Goal: Task Accomplishment & Management: Manage account settings

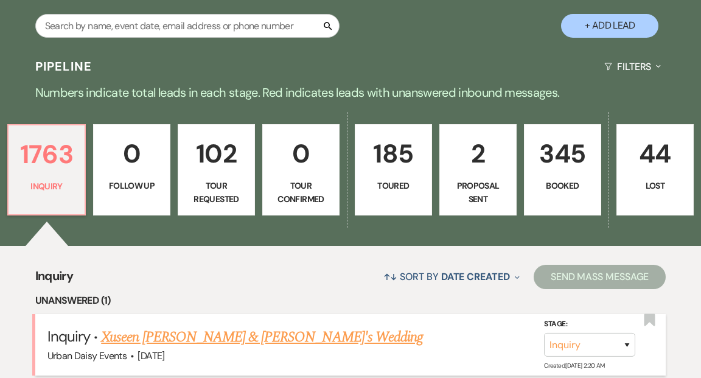
scroll to position [260, 0]
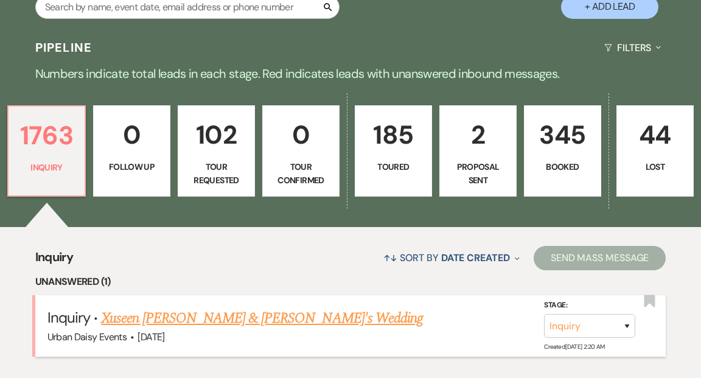
click at [216, 307] on link "Xuseen [PERSON_NAME] & [PERSON_NAME]'s Wedding" at bounding box center [262, 318] width 322 height 22
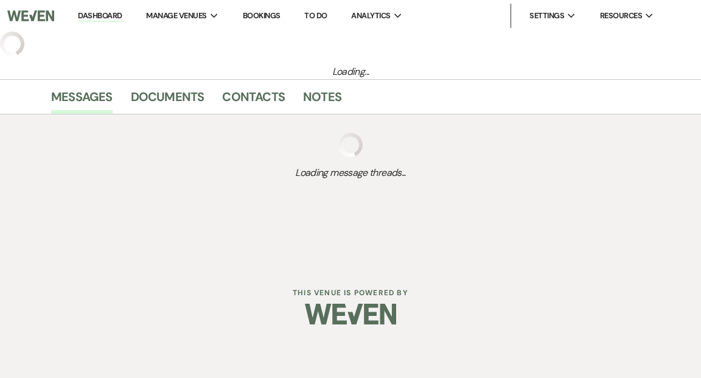
select select "5"
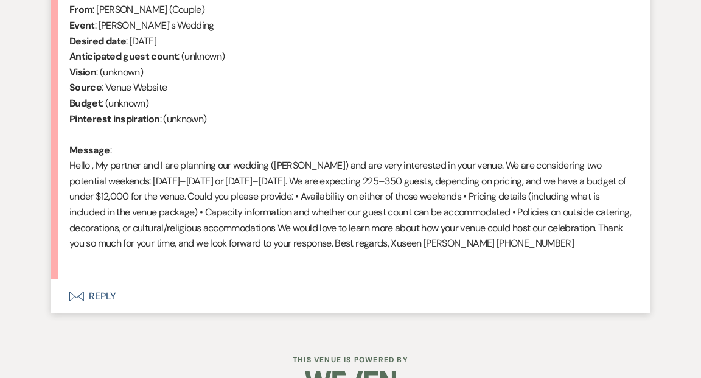
scroll to position [537, 0]
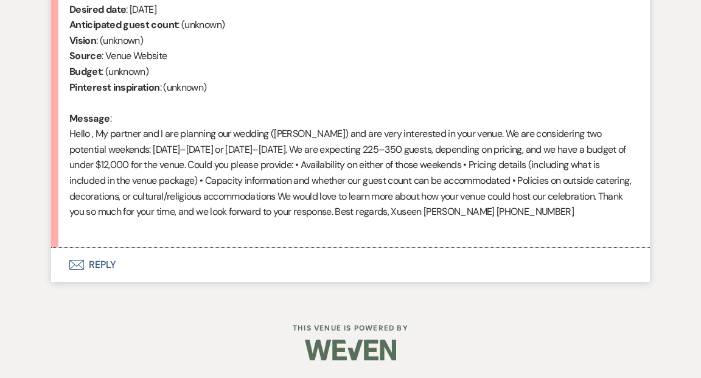
click at [99, 261] on button "Envelope Reply" at bounding box center [350, 265] width 599 height 34
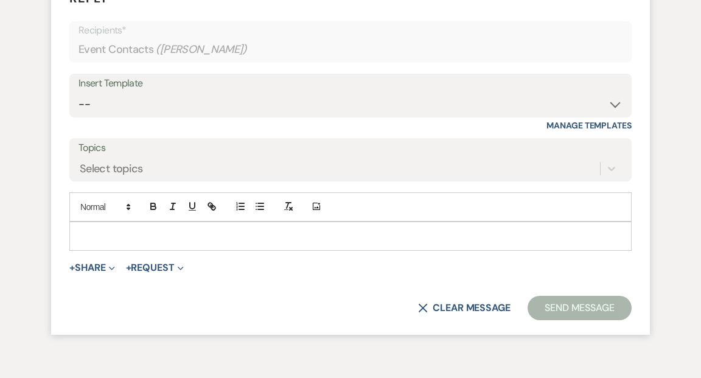
scroll to position [812, 0]
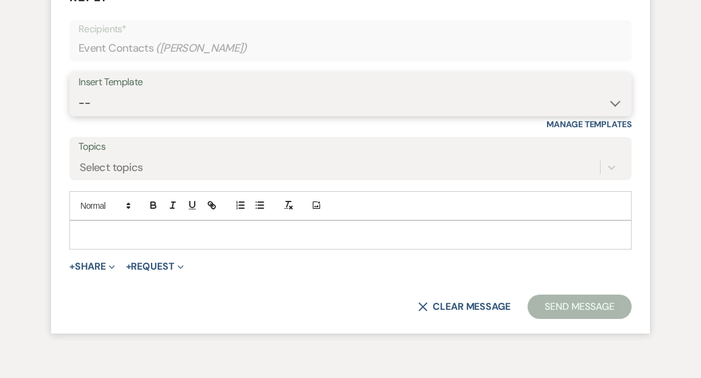
click at [614, 102] on select "-- Payment Past Due Rental Agreement and First Payment Urban Daisy Initial Resp…" at bounding box center [351, 103] width 544 height 24
select select "1243"
click at [79, 91] on select "-- Payment Past Due Rental Agreement and First Payment Urban Daisy Initial Resp…" at bounding box center [351, 103] width 544 height 24
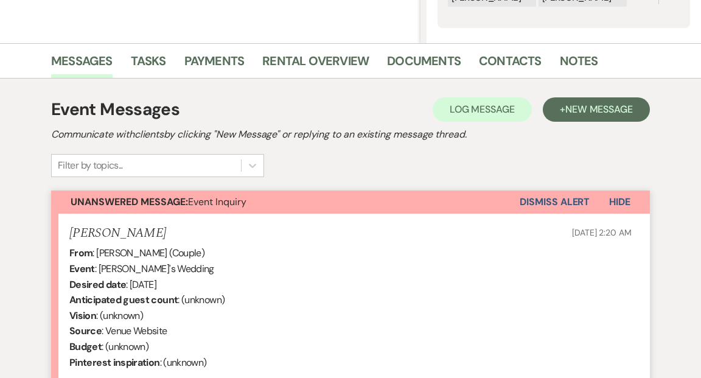
scroll to position [0, 0]
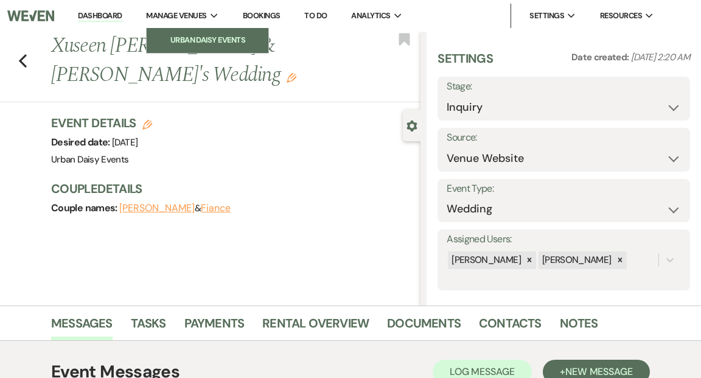
click at [181, 38] on li "Urban Daisy Events" at bounding box center [208, 40] width 110 height 12
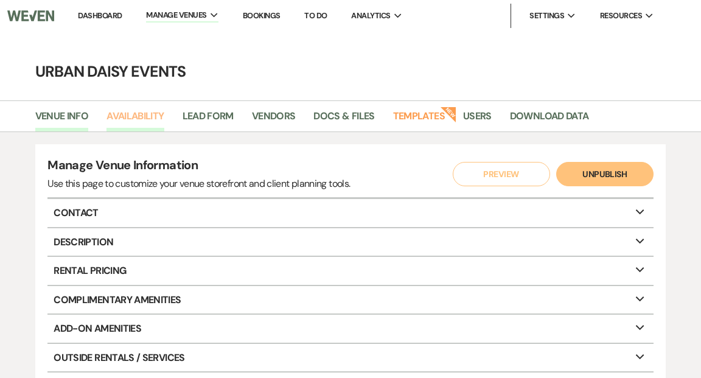
click at [133, 122] on link "Availability" at bounding box center [135, 119] width 57 height 23
select select "2"
select select "2026"
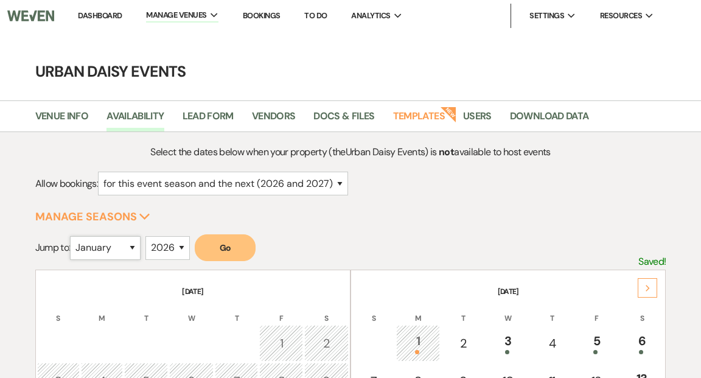
click at [136, 245] on select "January February March April May June July August September October November De…" at bounding box center [105, 248] width 71 height 24
select select "4"
click at [73, 236] on select "January February March April May June July August September October November De…" at bounding box center [105, 248] width 71 height 24
click at [251, 238] on button "Go" at bounding box center [225, 247] width 61 height 27
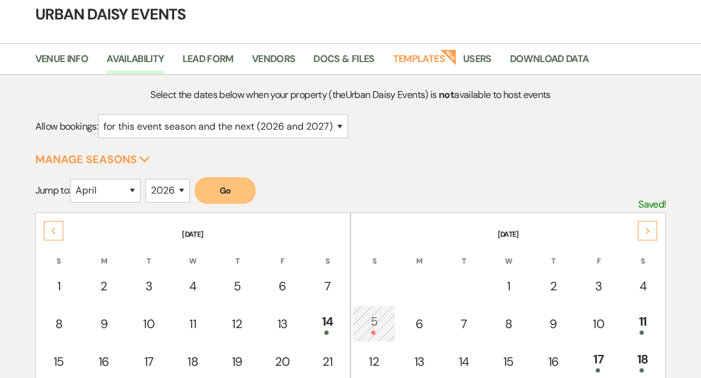
scroll to position [58, 0]
click at [644, 225] on div "Next" at bounding box center [647, 229] width 19 height 19
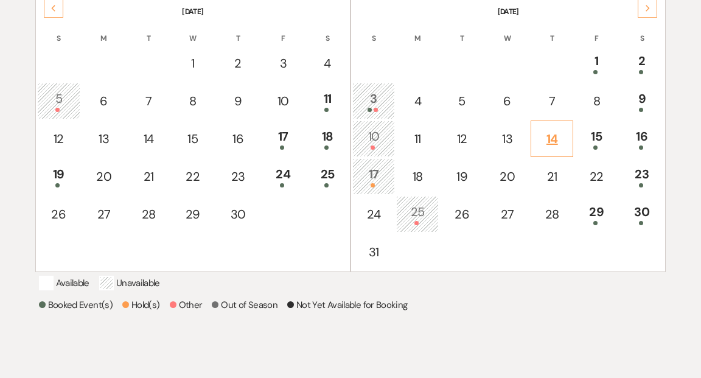
scroll to position [281, 0]
click at [66, 99] on div "5" at bounding box center [59, 100] width 30 height 23
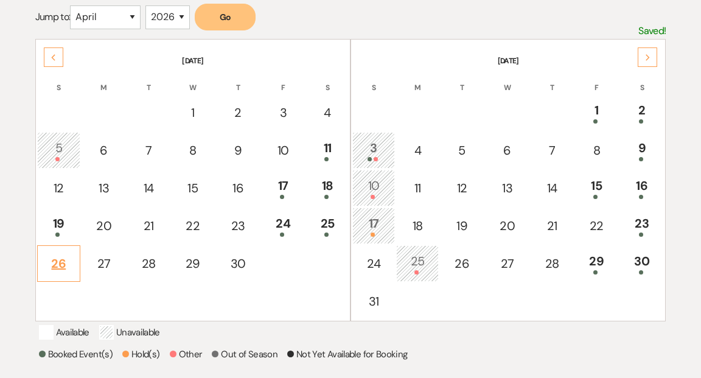
scroll to position [217, 0]
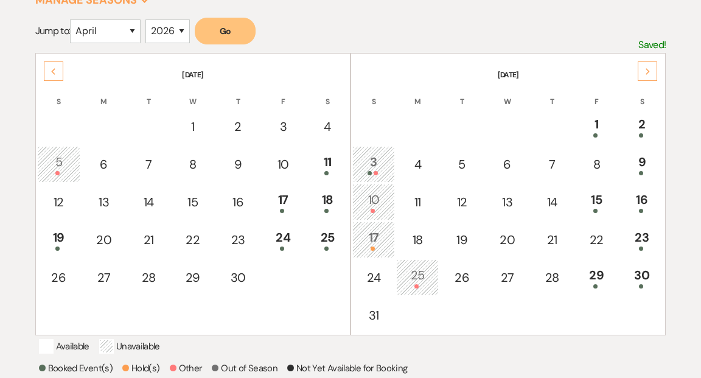
click at [368, 201] on div "10" at bounding box center [373, 202] width 29 height 23
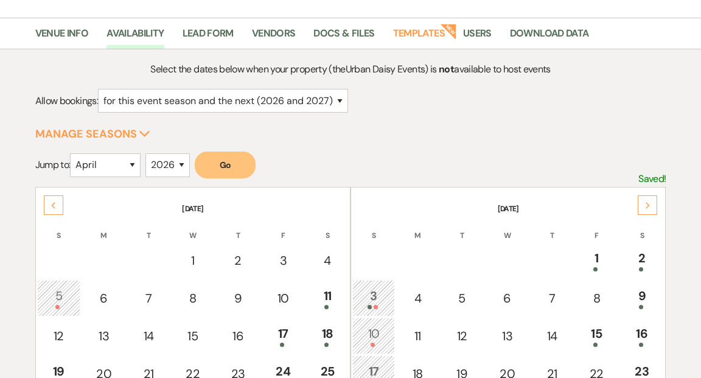
scroll to position [0, 0]
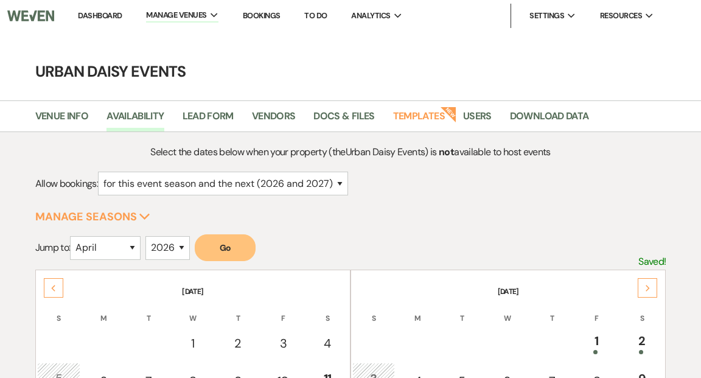
click at [103, 15] on link "Dashboard" at bounding box center [100, 15] width 44 height 10
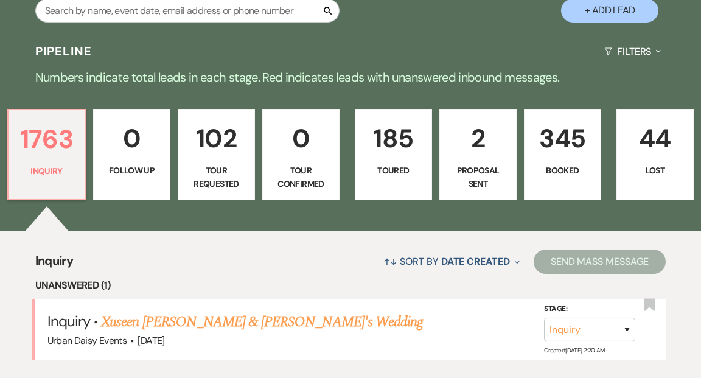
scroll to position [267, 0]
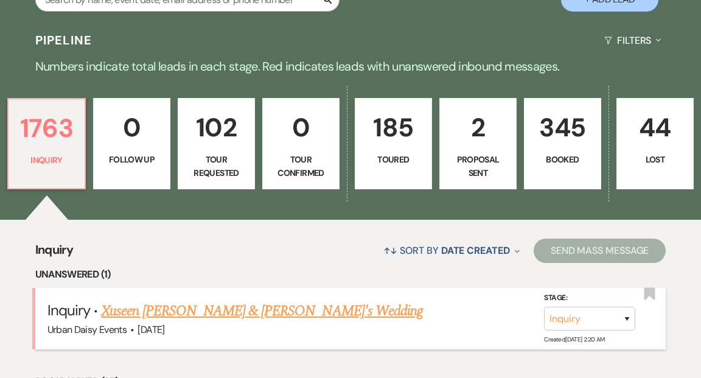
click at [159, 300] on link "Xuseen [PERSON_NAME] & [PERSON_NAME]'s Wedding" at bounding box center [262, 311] width 322 height 22
select select "5"
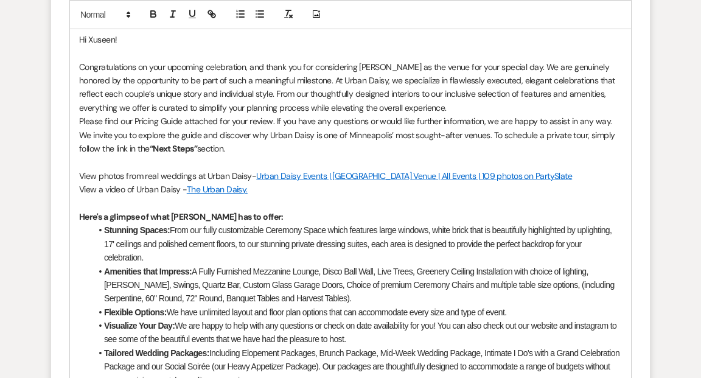
scroll to position [989, 0]
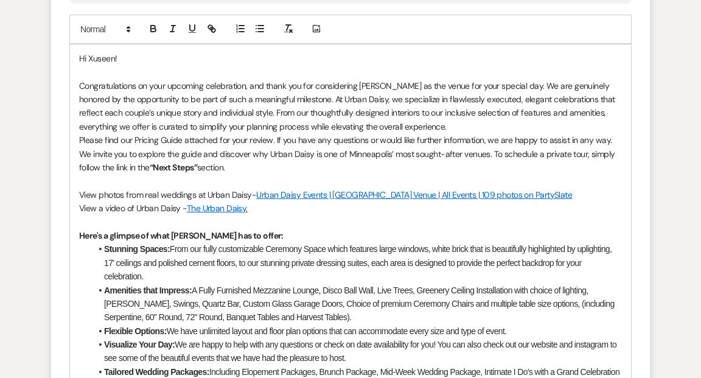
click at [222, 167] on p "Please find our Pricing Guide attached for your review. If you have any questio…" at bounding box center [350, 153] width 543 height 41
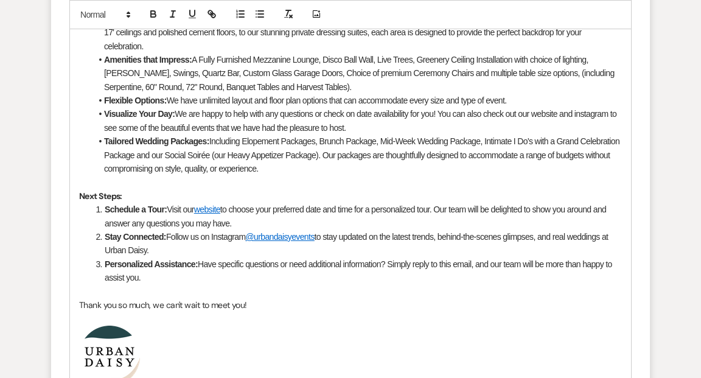
scroll to position [1423, 0]
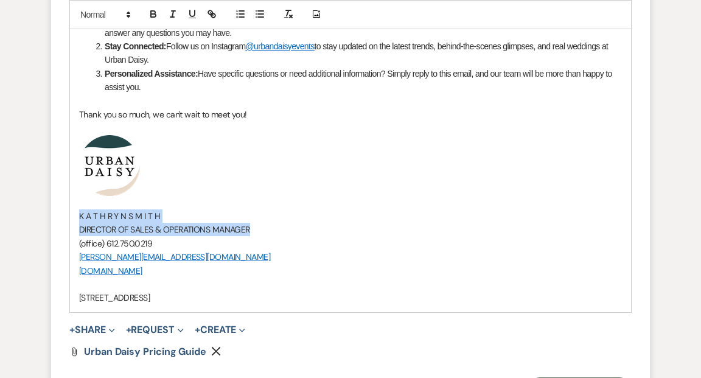
drag, startPoint x: 256, startPoint y: 231, endPoint x: 76, endPoint y: 211, distance: 181.2
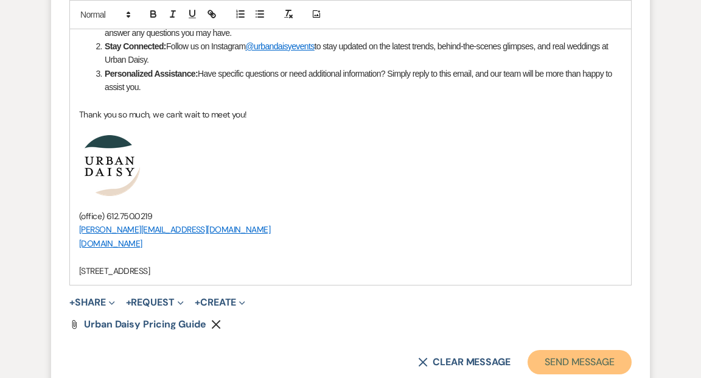
click at [579, 361] on button "Send Message" at bounding box center [580, 362] width 104 height 24
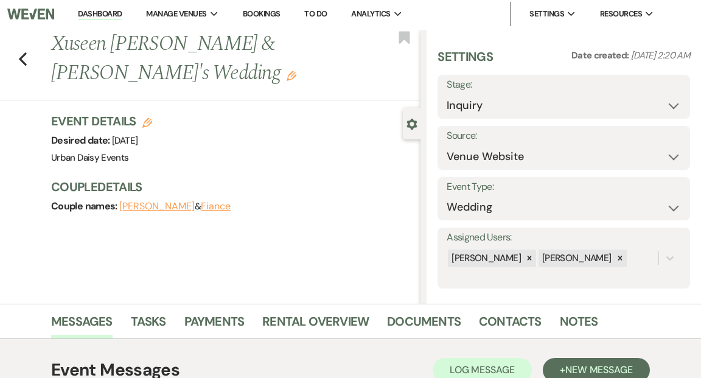
scroll to position [0, 0]
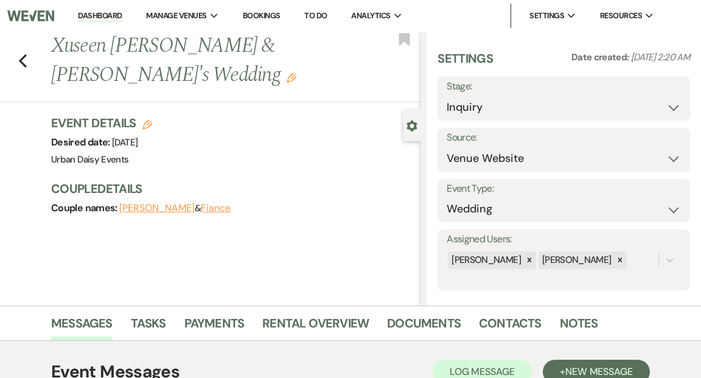
click at [105, 15] on link "Dashboard" at bounding box center [100, 16] width 44 height 12
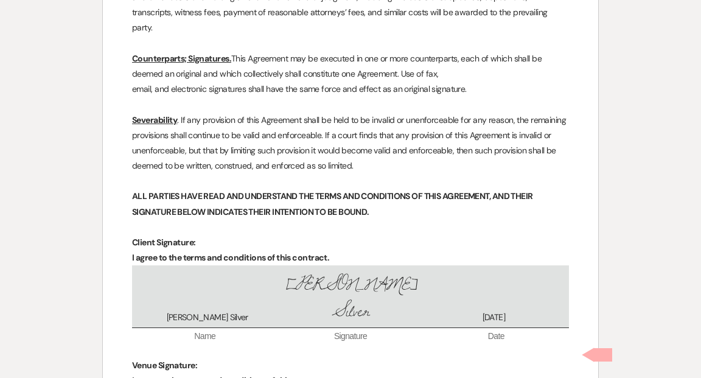
scroll to position [4047, 0]
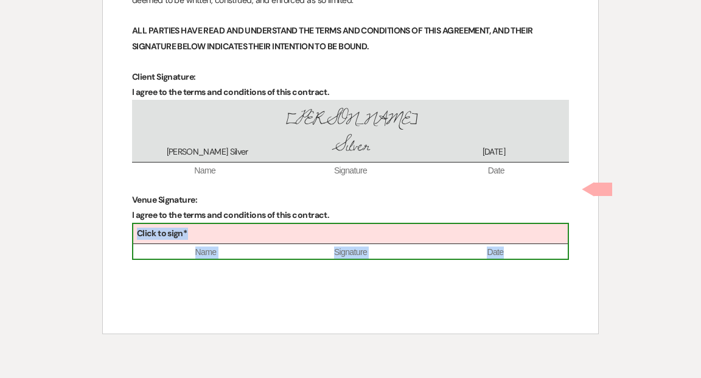
click at [370, 224] on div "Click to sign*" at bounding box center [350, 234] width 435 height 20
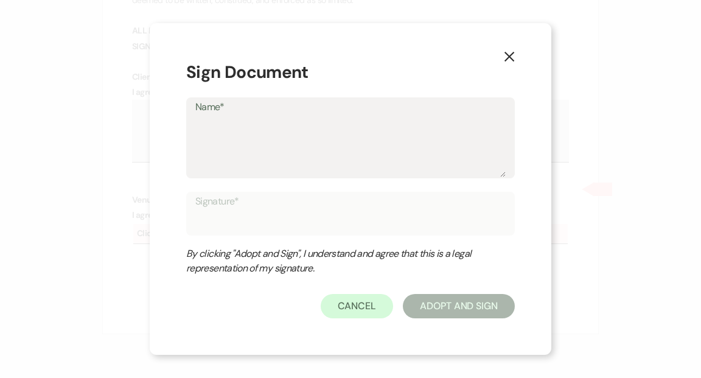
type textarea "A"
type input "A"
type textarea "Am"
type input "Am"
type textarea "[PERSON_NAME]"
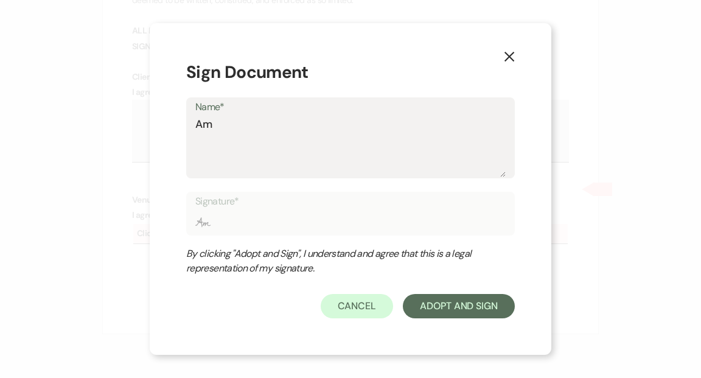
type input "[PERSON_NAME]"
type textarea "[PERSON_NAME]"
type input "[PERSON_NAME]"
type textarea "[PERSON_NAME]"
type input "[PERSON_NAME]"
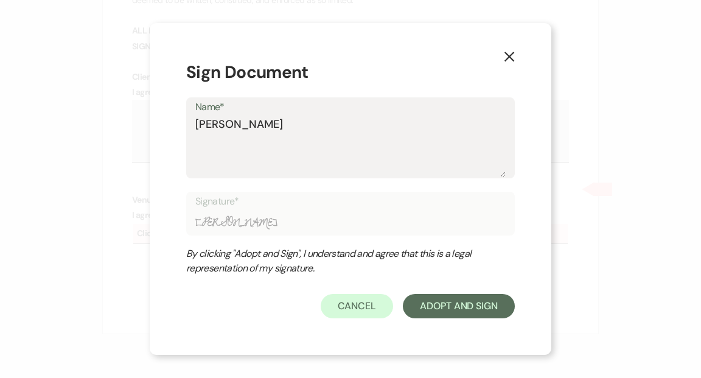
type textarea "[PERSON_NAME]"
type input "[PERSON_NAME]"
type textarea "[PERSON_NAME]"
type input "[PERSON_NAME]"
type textarea "[PERSON_NAME]"
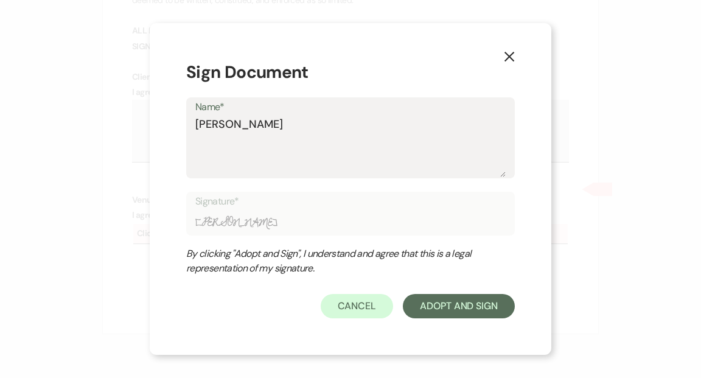
type input "[PERSON_NAME]"
type textarea "[PERSON_NAME]"
type input "[PERSON_NAME]"
type textarea "[PERSON_NAME]"
type input "[PERSON_NAME]"
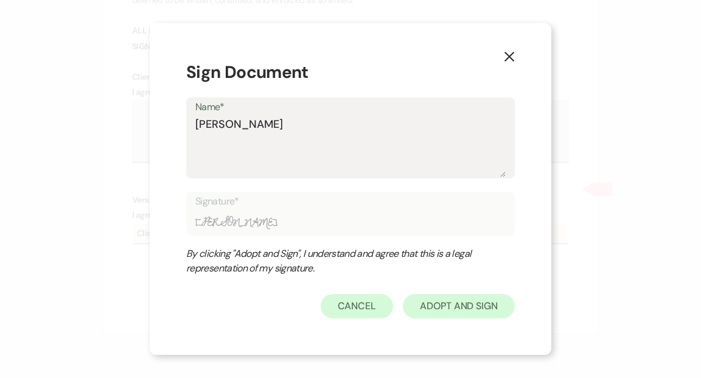
type textarea "[PERSON_NAME]"
click at [473, 303] on button "Adopt And Sign" at bounding box center [459, 306] width 112 height 24
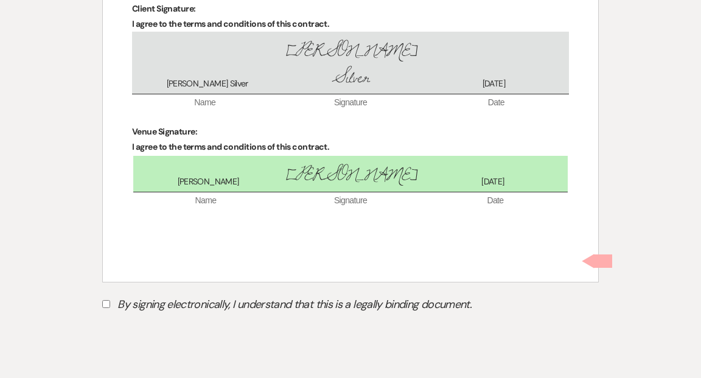
scroll to position [4129, 0]
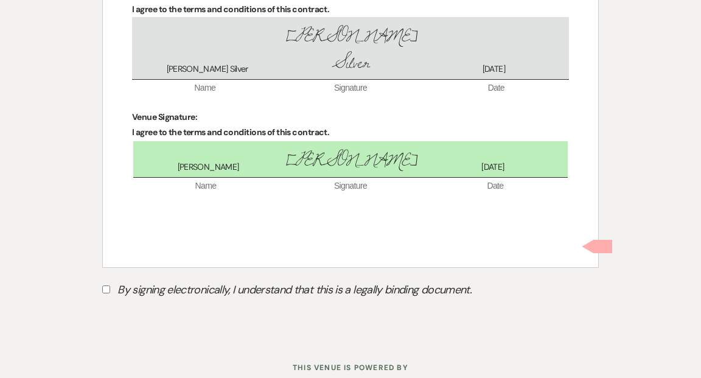
click at [107, 285] on input "By signing electronically, I understand that this is a legally binding document." at bounding box center [106, 289] width 8 height 8
checkbox input "true"
click at [149, 309] on button "Submit" at bounding box center [144, 320] width 85 height 22
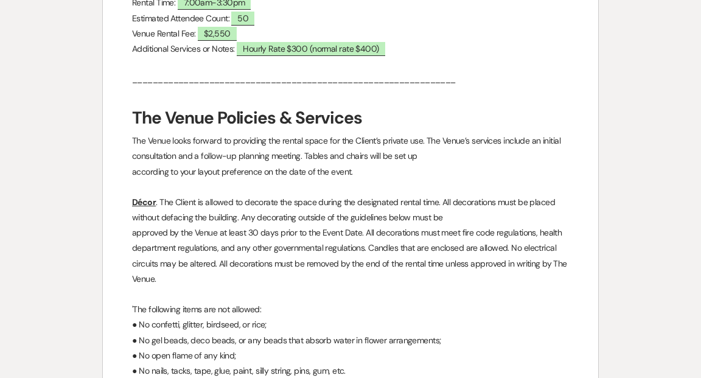
scroll to position [0, 0]
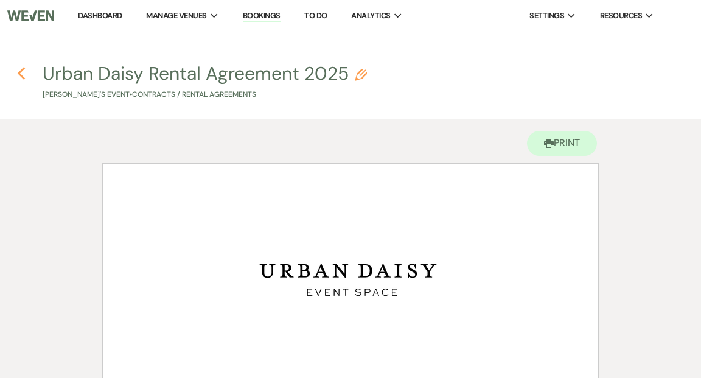
click at [22, 73] on icon "Previous" at bounding box center [21, 73] width 9 height 15
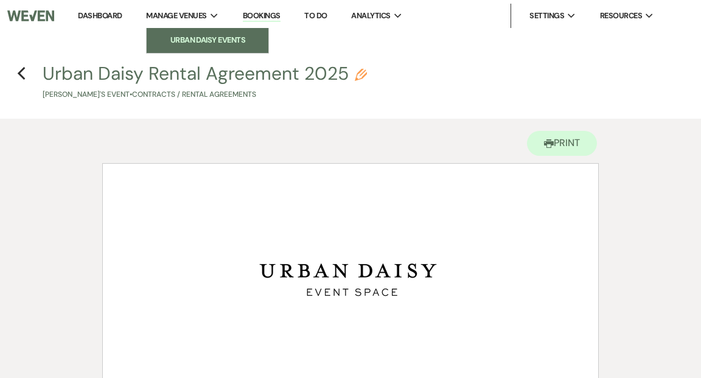
click at [178, 37] on li "Urban Daisy Events" at bounding box center [208, 40] width 110 height 12
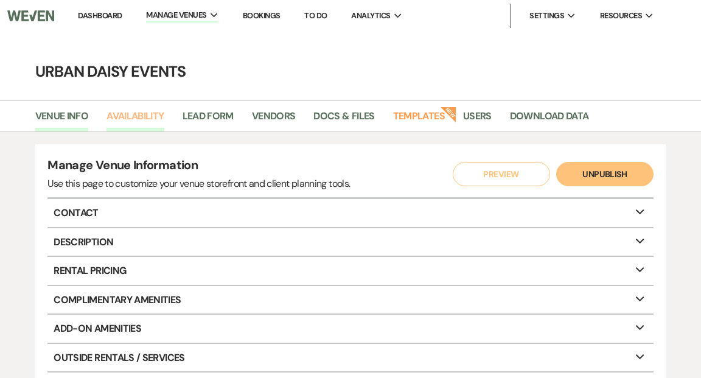
click at [132, 113] on link "Availability" at bounding box center [135, 119] width 57 height 23
select select "2"
select select "2026"
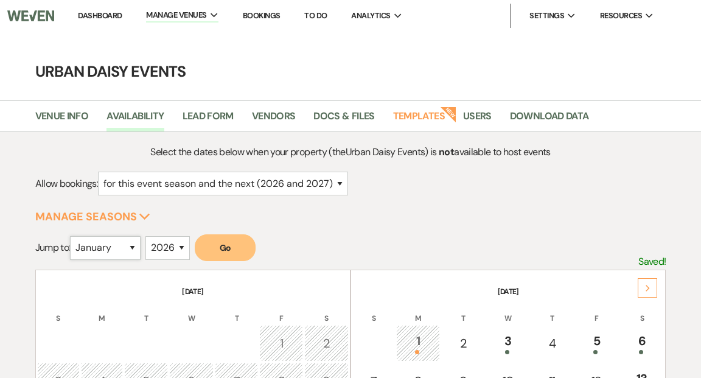
click at [136, 247] on select "January February March April May June July August September October November De…" at bounding box center [105, 248] width 71 height 24
select select "8"
click at [73, 236] on select "January February March April May June July August September October November De…" at bounding box center [105, 248] width 71 height 24
click at [187, 248] on select "2025 2026 2027 2028 2029" at bounding box center [167, 248] width 44 height 24
select select "2025"
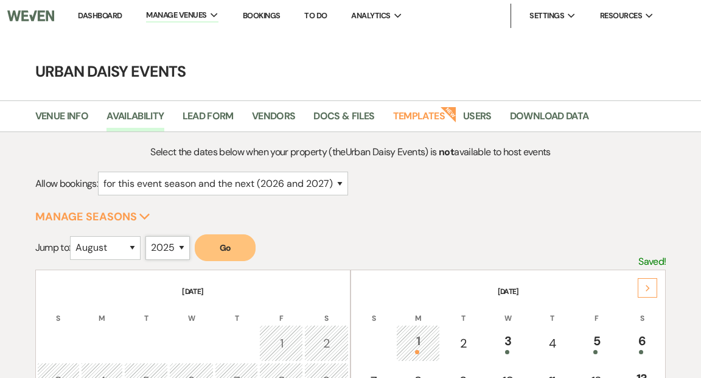
click at [149, 236] on select "2025 2026 2027 2028 2029" at bounding box center [167, 248] width 44 height 24
click at [217, 255] on button "Go" at bounding box center [225, 247] width 61 height 27
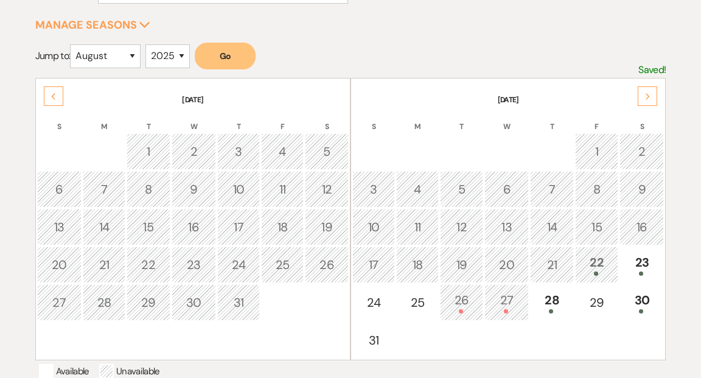
scroll to position [233, 0]
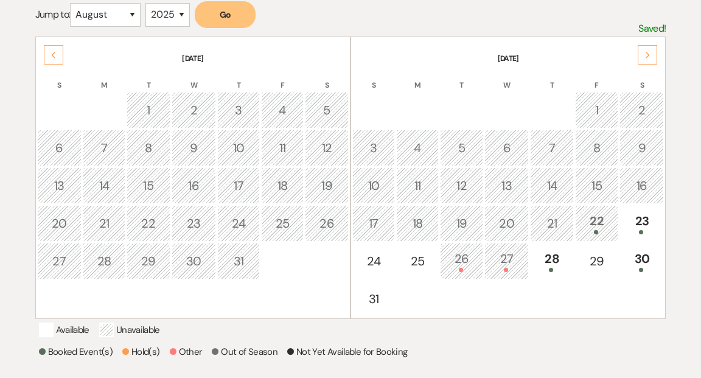
click at [593, 228] on div "22" at bounding box center [597, 223] width 30 height 23
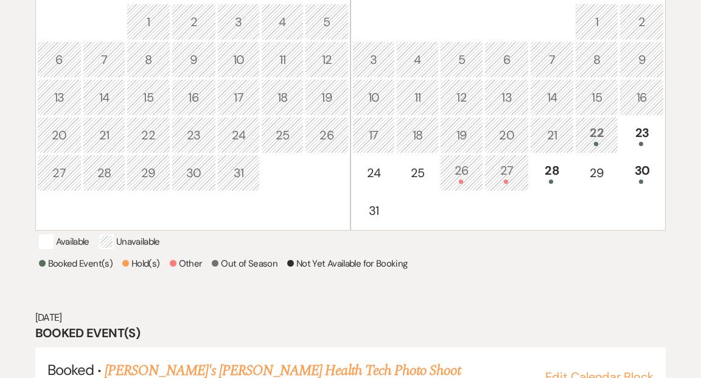
scroll to position [0, 0]
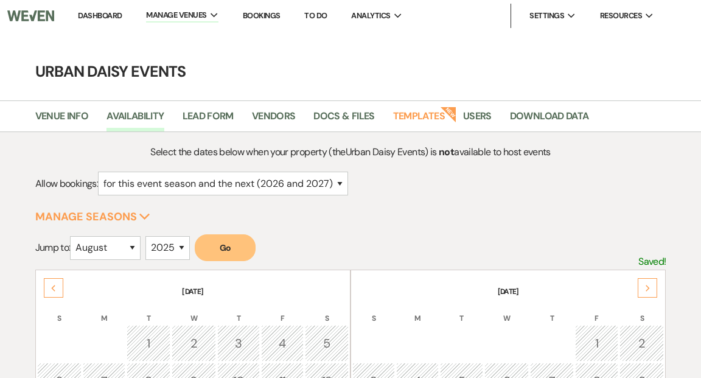
click at [111, 15] on link "Dashboard" at bounding box center [100, 15] width 44 height 10
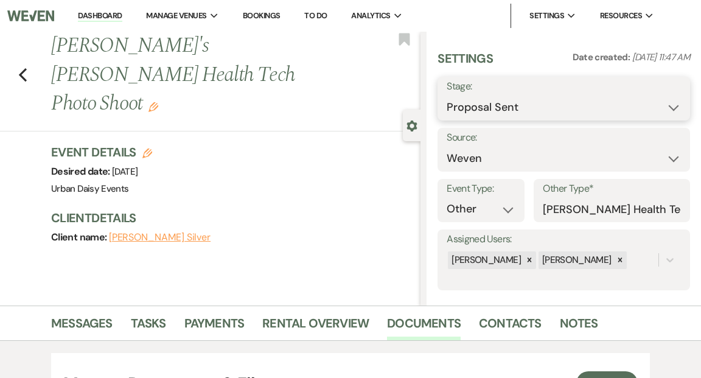
click at [673, 108] on select "Inquiry Follow Up Tour Requested Tour Confirmed Toured Proposal Sent Booked Lost" at bounding box center [564, 108] width 234 height 24
select select "7"
click at [447, 96] on select "Inquiry Follow Up Tour Requested Tour Confirmed Toured Proposal Sent Booked Lost" at bounding box center [564, 108] width 234 height 24
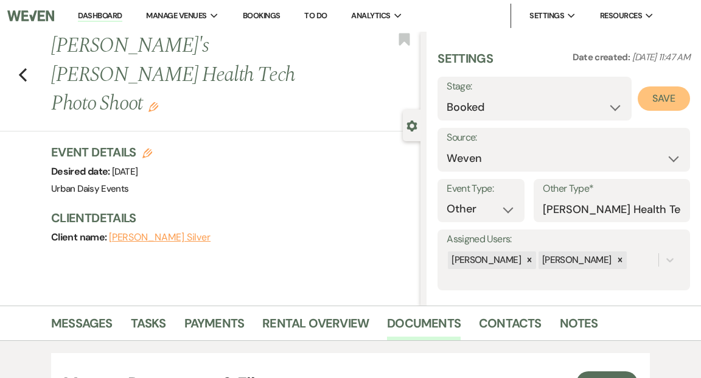
click at [681, 96] on button "Save" at bounding box center [664, 98] width 52 height 24
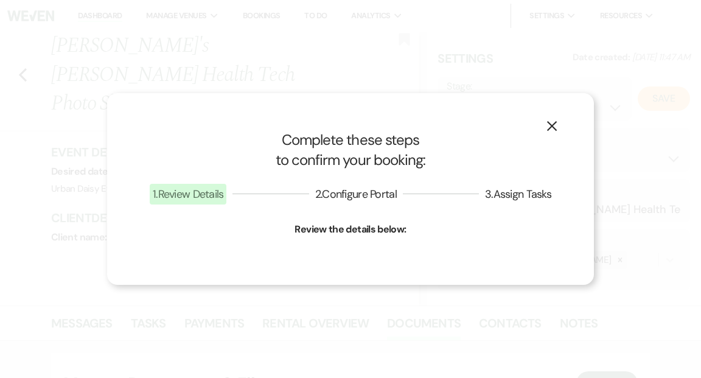
select select "13"
select select "635"
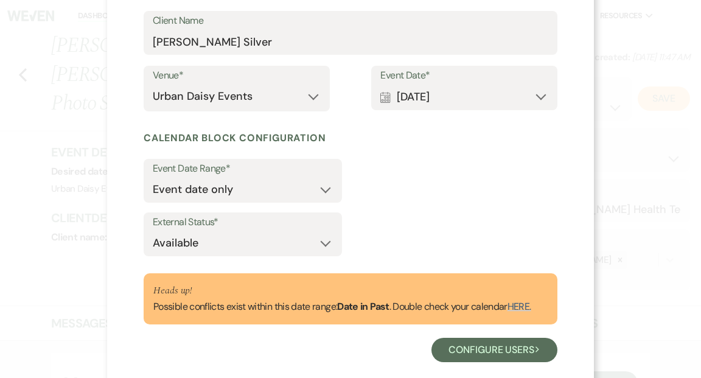
scroll to position [274, 0]
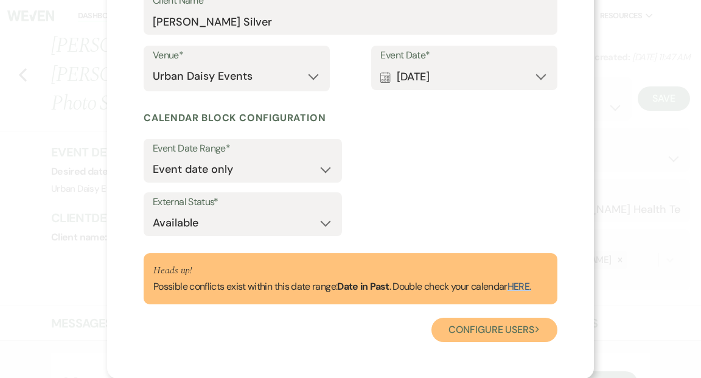
click at [518, 329] on button "Configure users Next" at bounding box center [495, 330] width 126 height 24
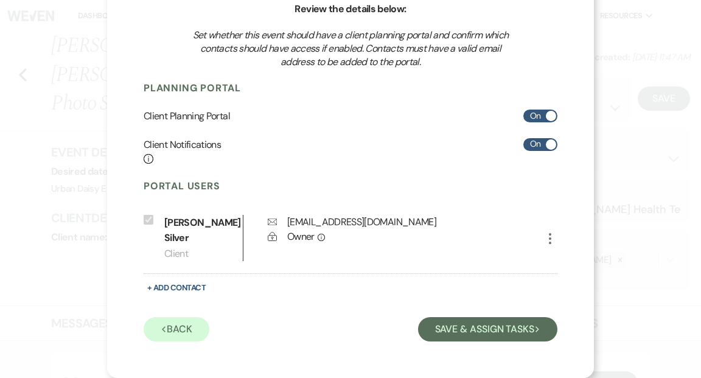
scroll to position [112, 0]
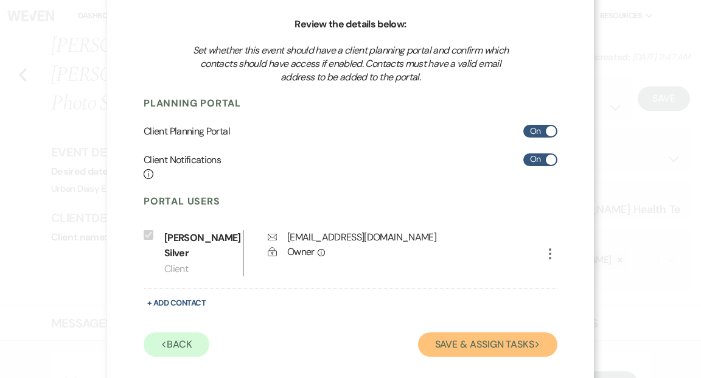
click at [487, 332] on button "Save & Assign Tasks Next" at bounding box center [487, 344] width 139 height 24
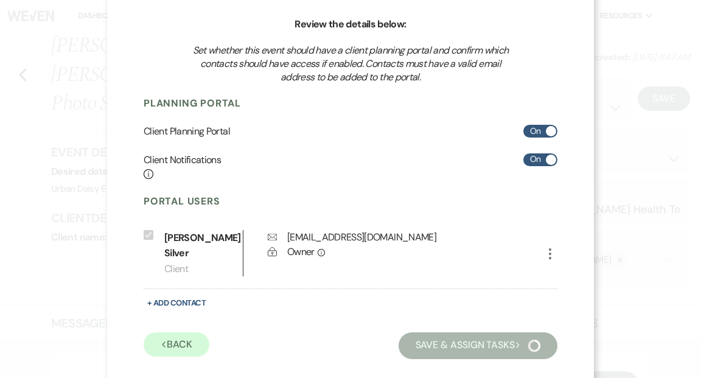
scroll to position [100, 0]
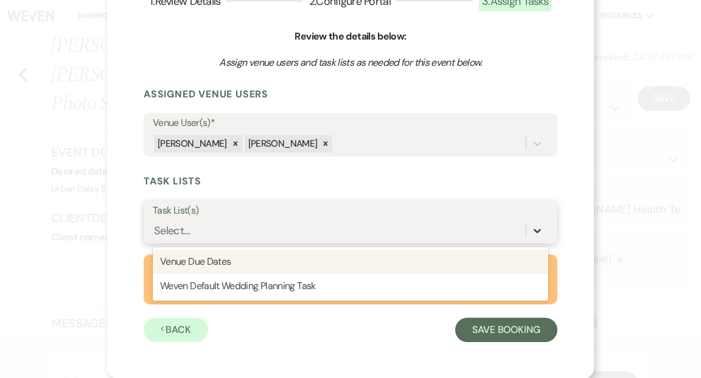
click at [537, 233] on icon at bounding box center [537, 231] width 7 height 4
click at [516, 255] on div "Venue Due Dates" at bounding box center [351, 262] width 396 height 24
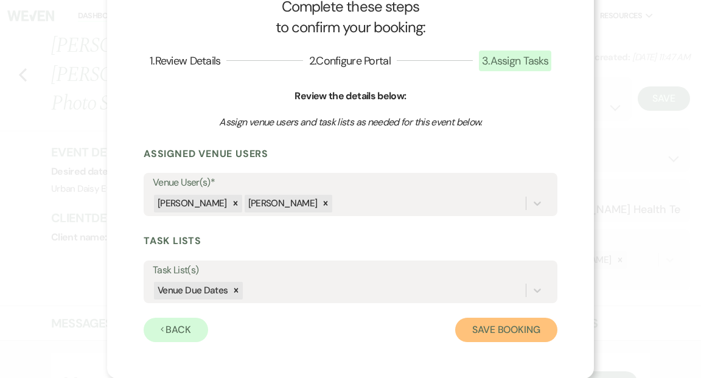
click at [511, 327] on button "Save Booking" at bounding box center [506, 330] width 102 height 24
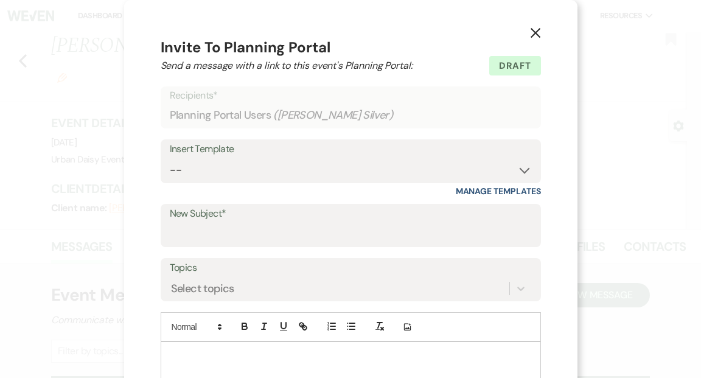
click at [531, 31] on icon "X" at bounding box center [535, 32] width 11 height 11
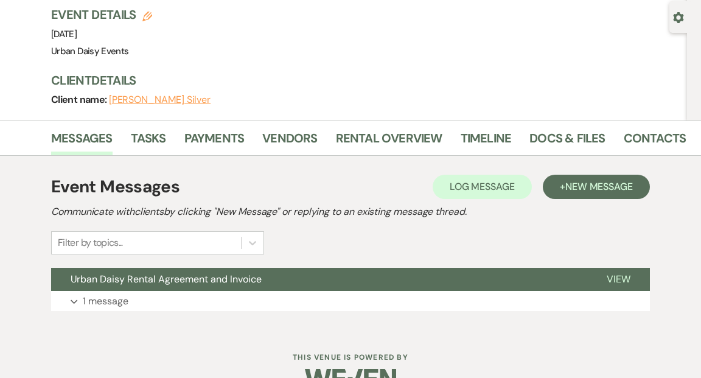
scroll to position [27, 0]
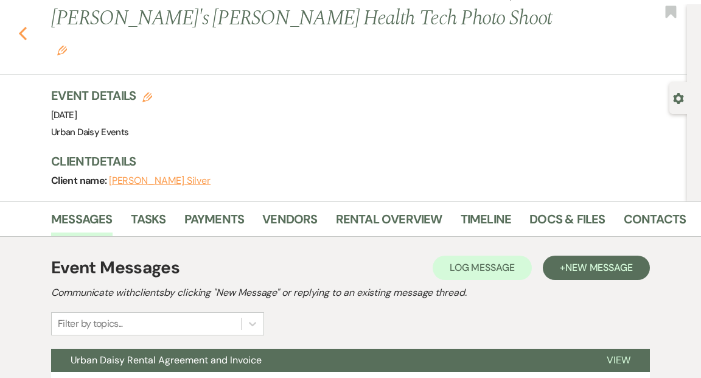
click at [24, 26] on icon "Previous" at bounding box center [22, 33] width 9 height 15
